Goal: Register for event/course

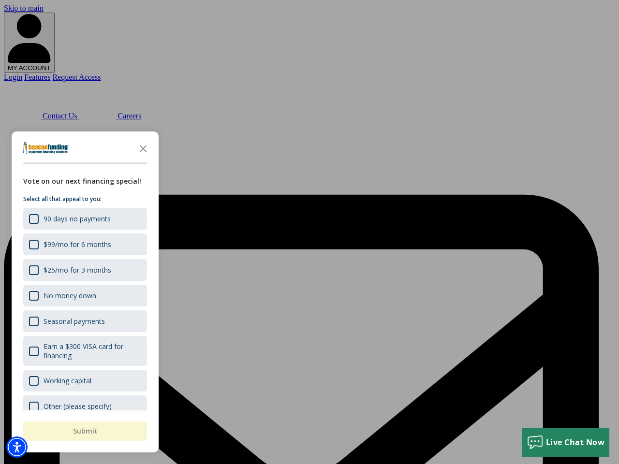
click at [310, 232] on div "button" at bounding box center [309, 232] width 619 height 464
click at [17, 447] on img "Accessibility Menu" at bounding box center [16, 447] width 21 height 21
